Goal: Navigation & Orientation: Find specific page/section

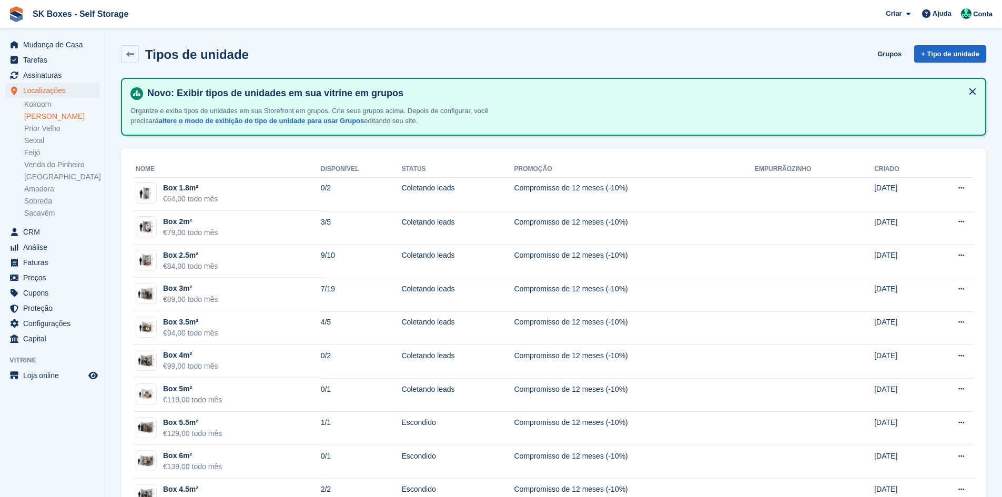
scroll to position [72, 0]
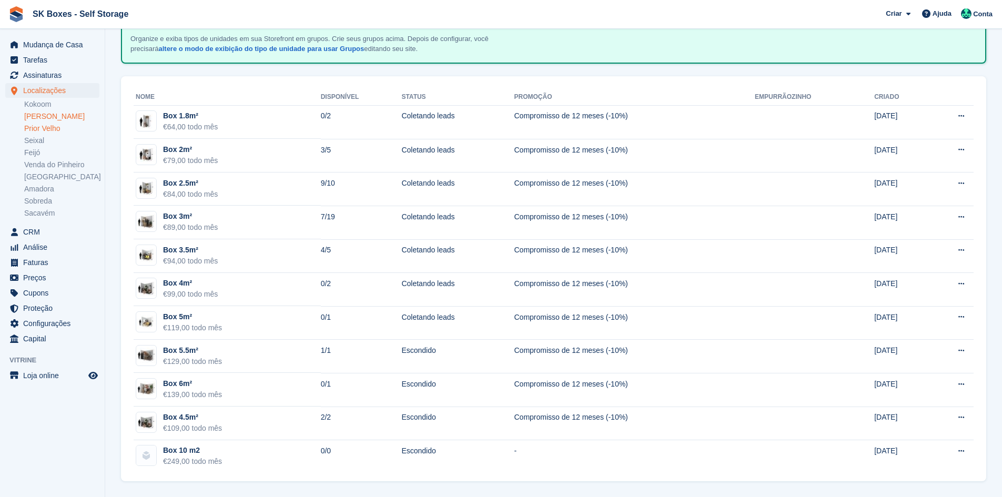
click at [59, 130] on link "Prior Velho" at bounding box center [61, 129] width 75 height 10
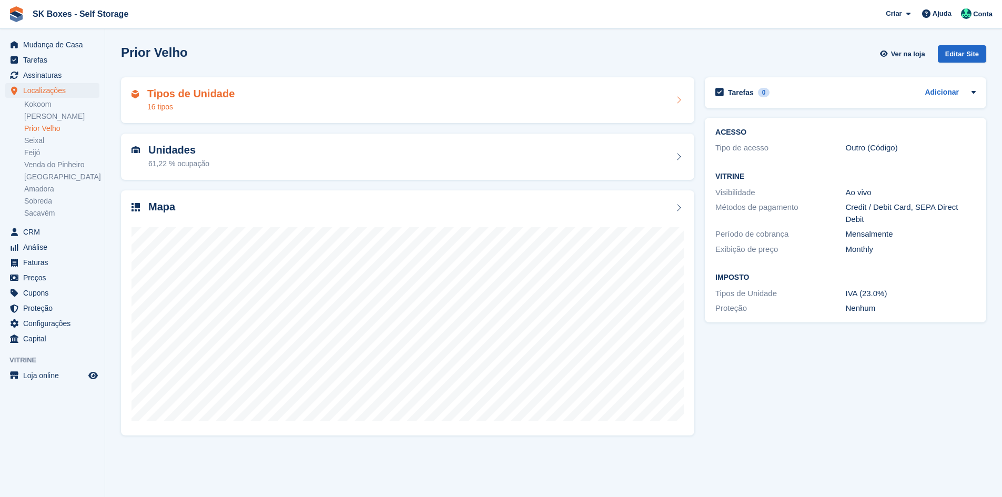
click at [282, 108] on div "Tipos de Unidade 16 tipos" at bounding box center [407, 100] width 552 height 25
click at [288, 100] on div "Tipos de Unidade 16 tipos" at bounding box center [407, 100] width 552 height 25
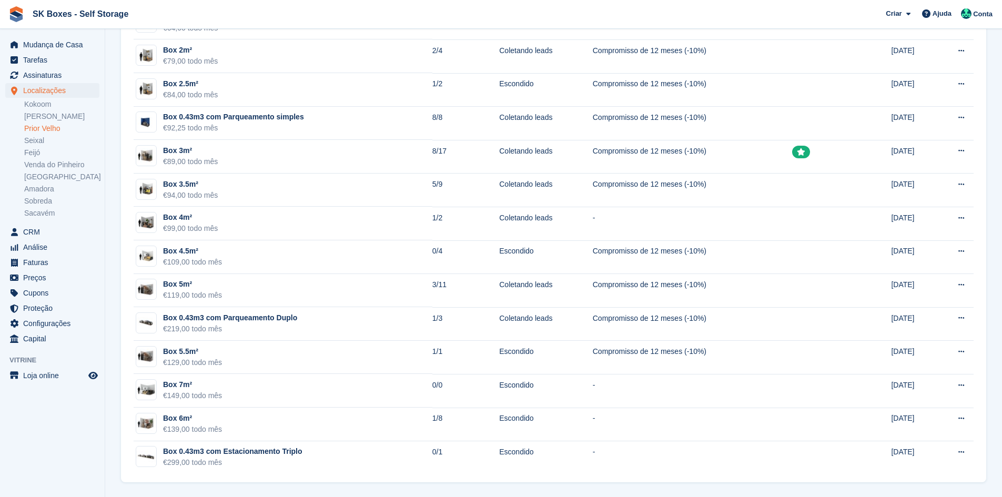
scroll to position [239, 0]
click at [49, 99] on link "Kokoom" at bounding box center [61, 104] width 75 height 10
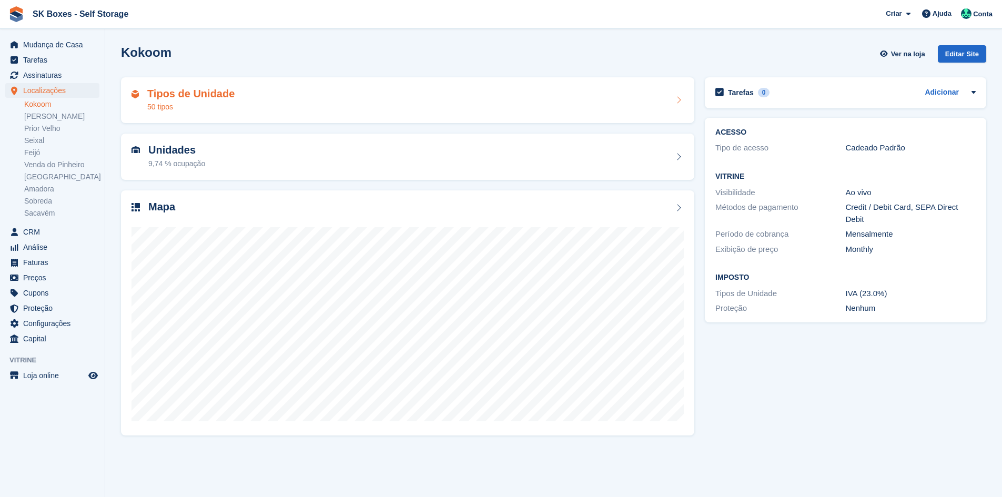
click at [352, 102] on div "Tipos de Unidade 50 tipos" at bounding box center [407, 100] width 552 height 25
